Goal: Find specific page/section: Find specific page/section

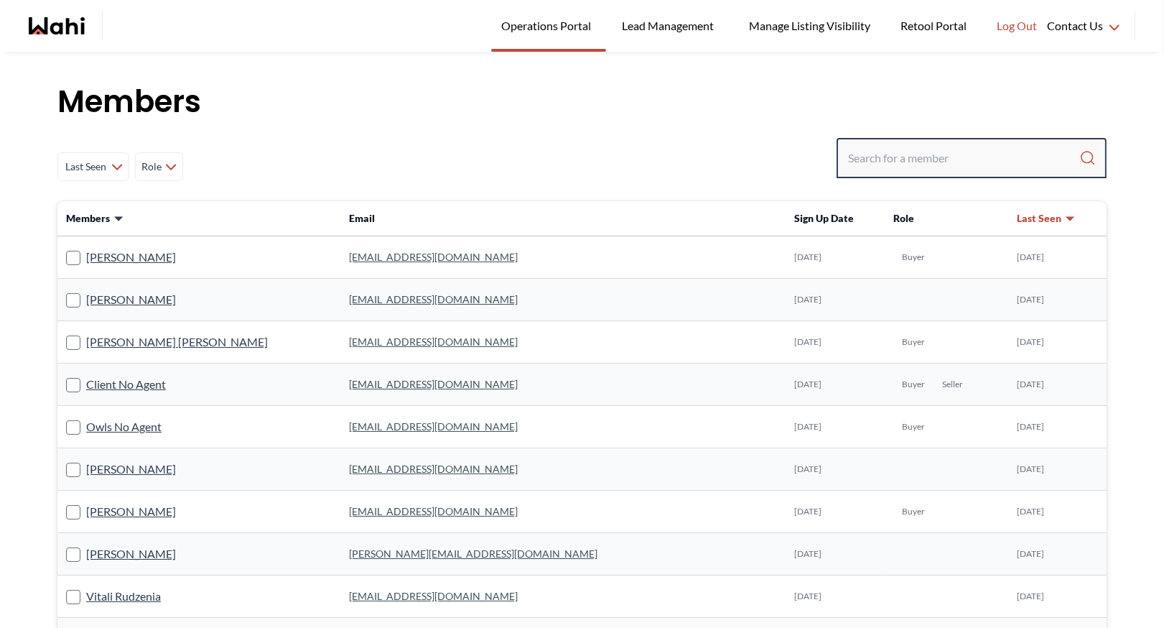
click at [857, 153] on input "Search input" at bounding box center [963, 158] width 231 height 26
paste input "my.d.tran2111@outlook.com"
type input "my.d.tran2111@outlook.com"
